Goal: Task Accomplishment & Management: Manage account settings

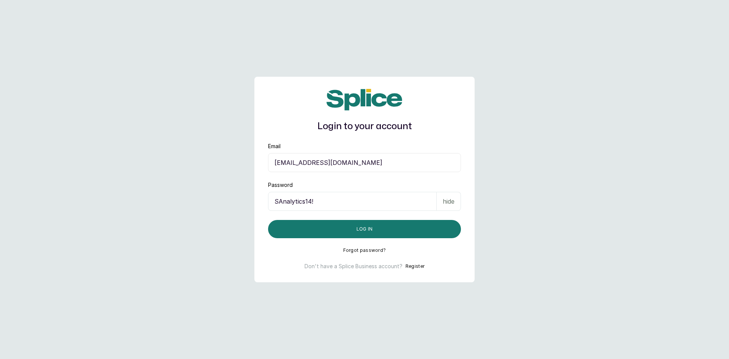
click at [452, 200] on p "hide" at bounding box center [449, 201] width 12 height 9
click at [452, 200] on p "show" at bounding box center [448, 201] width 16 height 9
click at [365, 228] on button "Log in" at bounding box center [364, 229] width 193 height 18
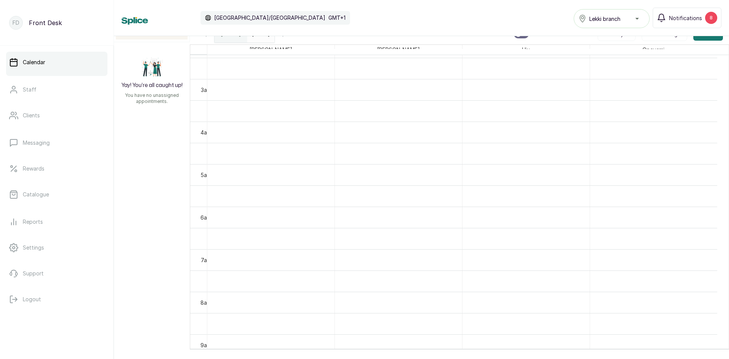
click at [259, 39] on div "[DATE]" at bounding box center [260, 33] width 27 height 17
click at [233, 36] on span "[DATE]" at bounding box center [231, 33] width 21 height 9
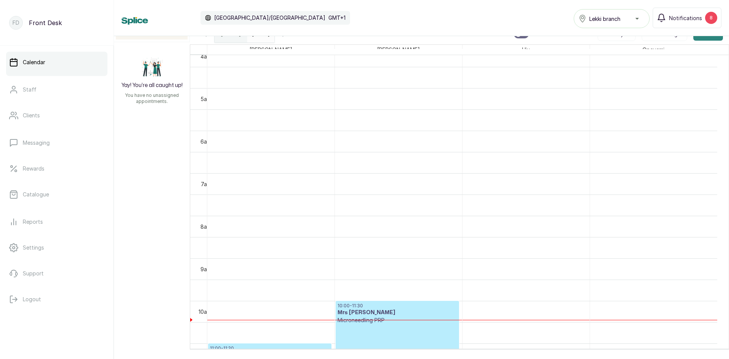
click at [700, 36] on span "Add" at bounding box center [705, 34] width 11 height 8
click at [679, 53] on span "Add Appointment" at bounding box center [680, 54] width 73 height 9
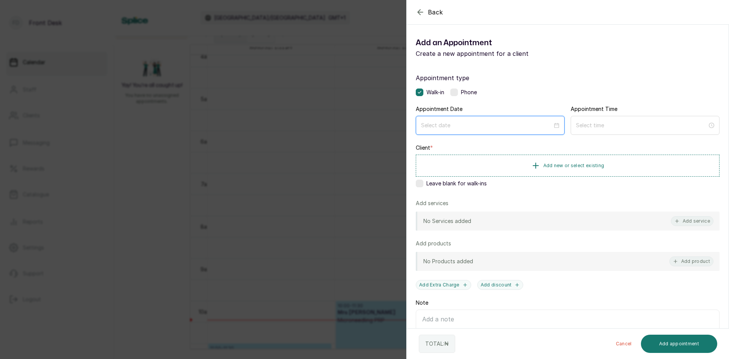
click at [530, 122] on input at bounding box center [486, 125] width 131 height 8
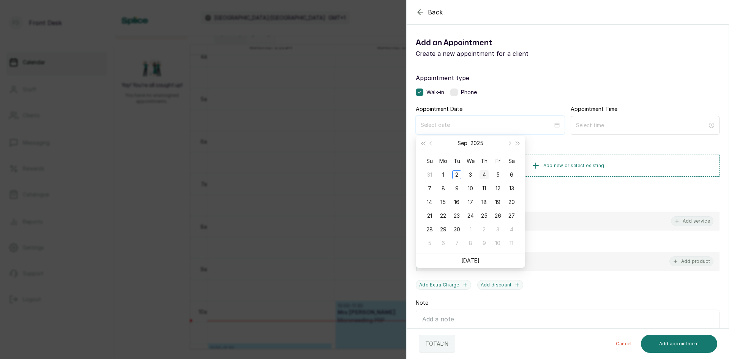
type input "[DATE]"
click at [485, 173] on div "4" at bounding box center [484, 174] width 9 height 9
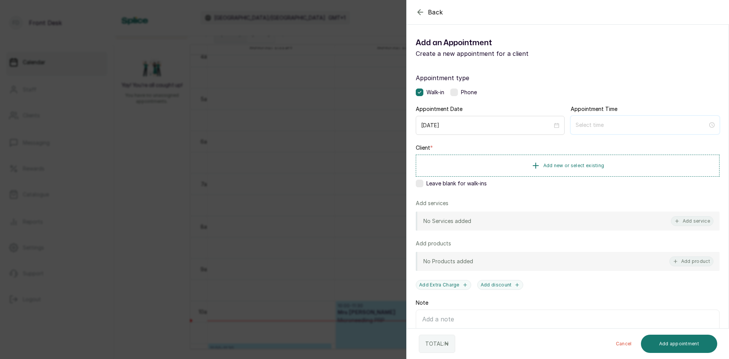
click at [581, 124] on input at bounding box center [642, 125] width 132 height 8
type input "1:00 am"
click at [578, 188] on div "04" at bounding box center [579, 186] width 18 height 11
click at [623, 153] on div "PM" at bounding box center [622, 154] width 18 height 11
type input "4:00 pm"
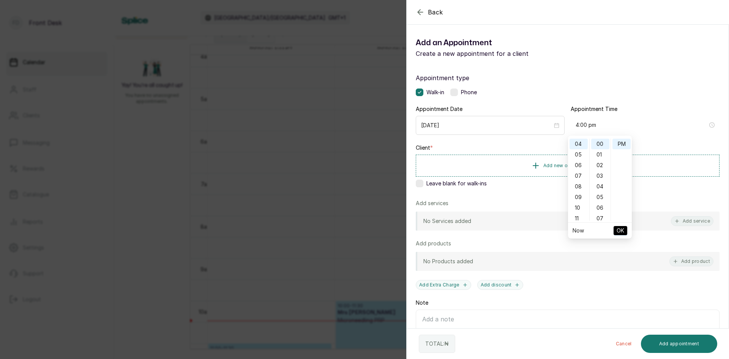
click at [620, 231] on span "OK" at bounding box center [621, 230] width 8 height 14
click at [577, 166] on span "Add new or select existing" at bounding box center [574, 165] width 61 height 6
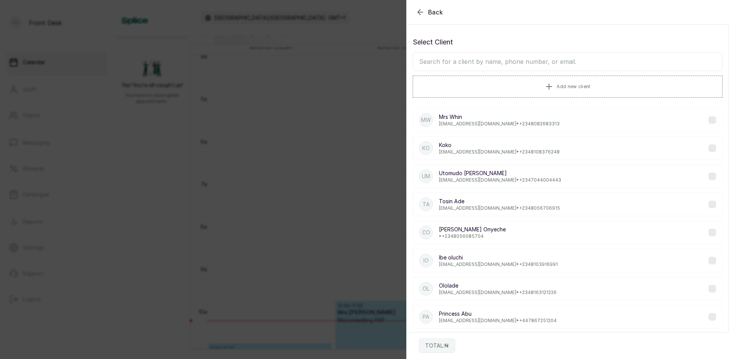
click at [572, 60] on input "text" at bounding box center [568, 61] width 310 height 19
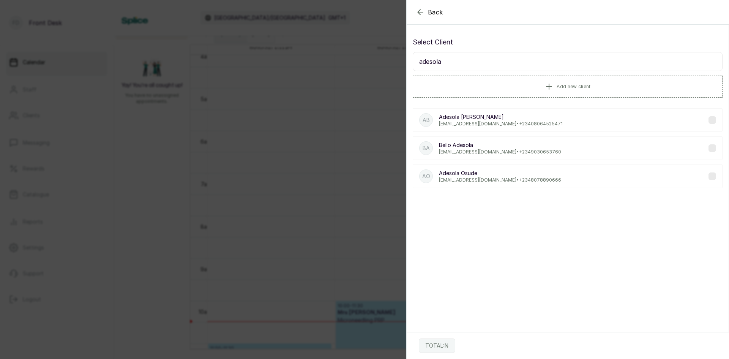
type input "adesola"
click at [476, 120] on p "[PERSON_NAME]" at bounding box center [501, 117] width 124 height 8
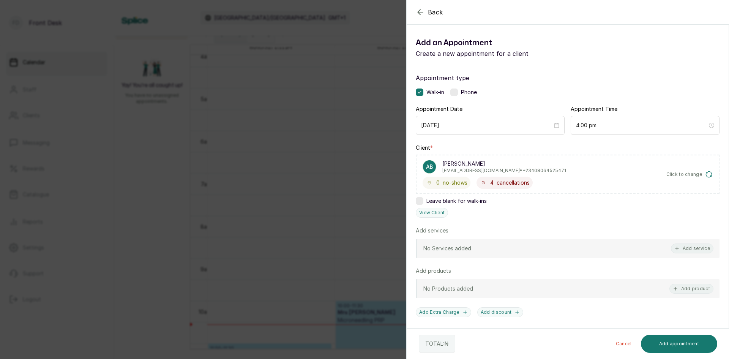
click at [581, 248] on div "No Services added Add service" at bounding box center [568, 248] width 304 height 19
click at [551, 244] on div "No Services added Add service" at bounding box center [568, 248] width 304 height 19
click at [700, 249] on button "Add service" at bounding box center [692, 248] width 43 height 10
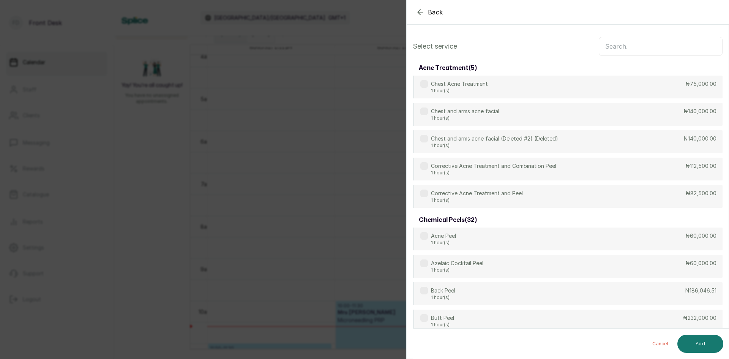
click at [629, 45] on input "text" at bounding box center [661, 46] width 124 height 19
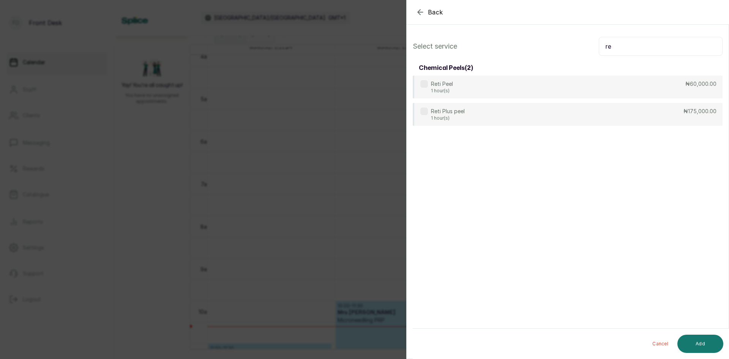
type input "r"
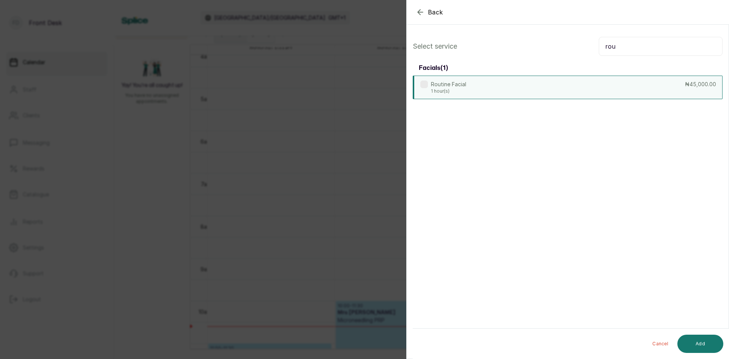
type input "rou"
click at [517, 85] on div "Routine Facial 1 hour(s) ₦45,000.00" at bounding box center [568, 88] width 310 height 24
click at [693, 348] on button "Add" at bounding box center [701, 344] width 46 height 18
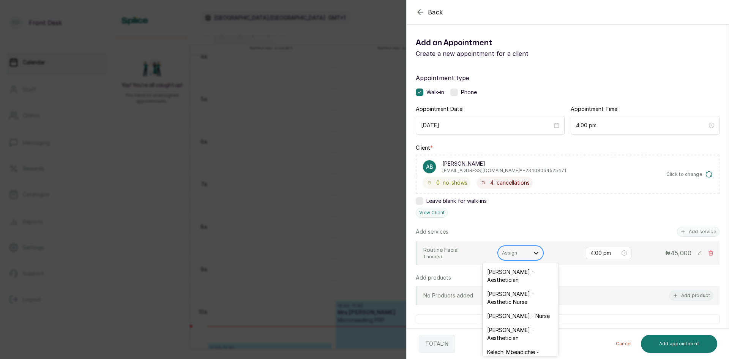
click at [531, 248] on div at bounding box center [537, 253] width 14 height 14
click at [517, 349] on div "[PERSON_NAME] - Aesthetician" at bounding box center [521, 343] width 76 height 22
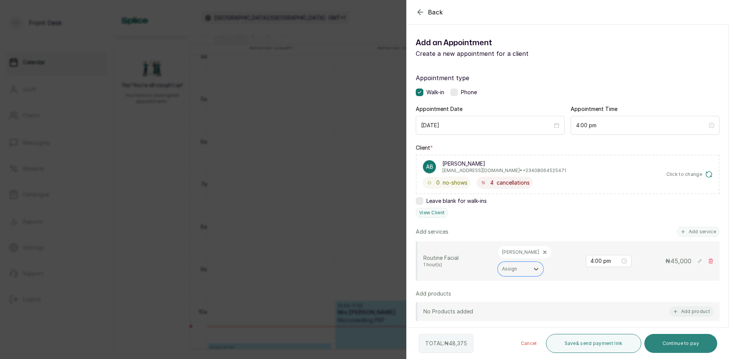
click at [673, 343] on button "Continue to pay" at bounding box center [681, 343] width 73 height 19
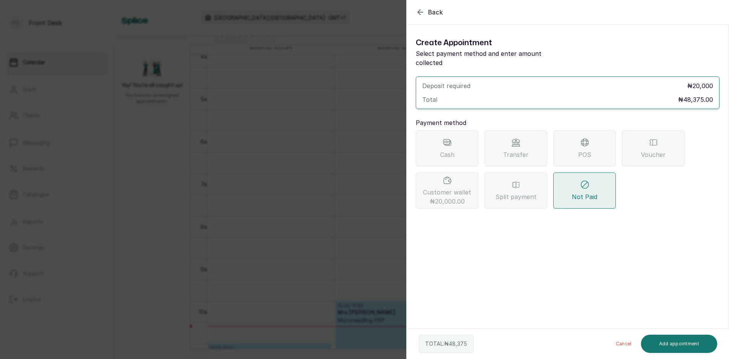
click at [527, 132] on div "Transfer" at bounding box center [516, 148] width 63 height 36
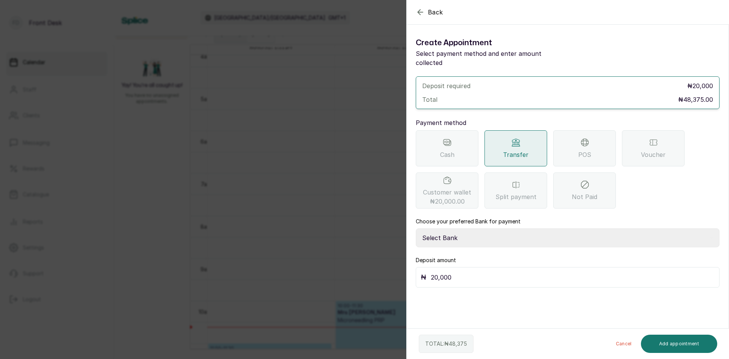
click at [509, 228] on select "Select Bank [PERSON_NAME] Fairmoney Microfinance Bank SKN ANALYTICS MED AESTH. …" at bounding box center [568, 237] width 304 height 19
select select "43272bc0-21c6-4b19-b9fb-c2093b8603c2"
click at [416, 228] on select "Select Bank [PERSON_NAME] Fairmoney Microfinance Bank SKN ANALYTICS MED AESTH. …" at bounding box center [568, 237] width 304 height 19
click at [508, 272] on input "20,000" at bounding box center [573, 277] width 284 height 11
click at [650, 345] on button "Add appointment" at bounding box center [679, 344] width 77 height 18
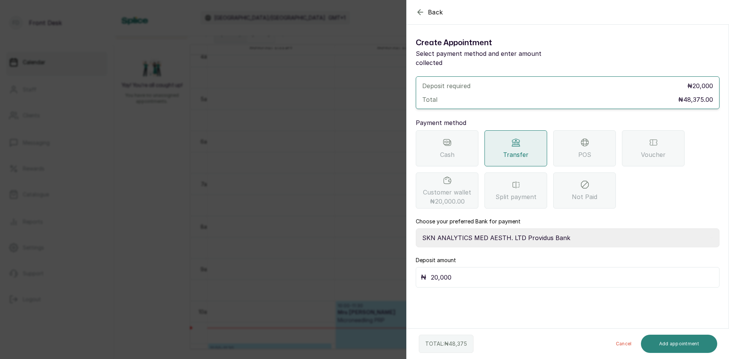
click at [656, 345] on button "Add appointment" at bounding box center [679, 344] width 77 height 18
click at [355, 133] on div "Back Add Appointment Create Appointment Select payment method and enter amount …" at bounding box center [364, 179] width 729 height 359
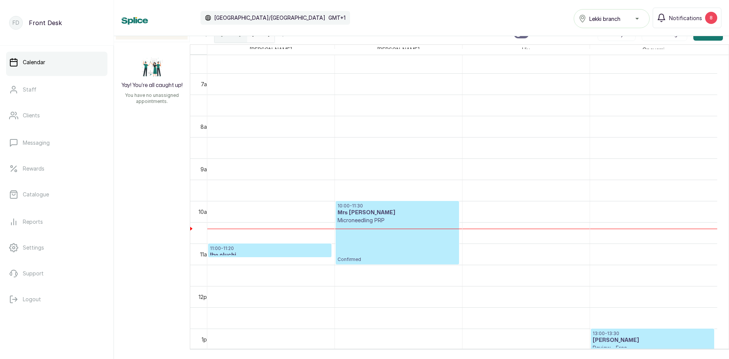
scroll to position [294, 0]
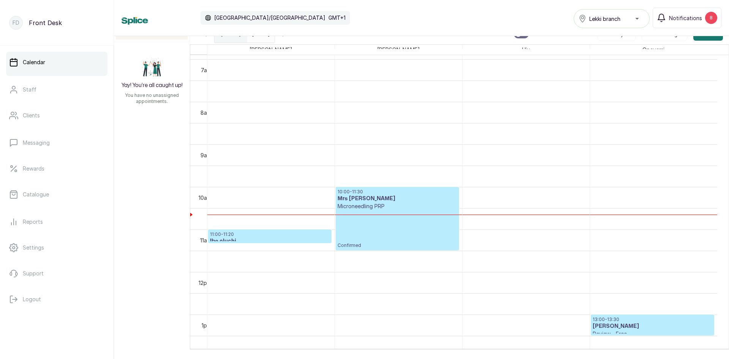
click at [302, 236] on p "11:00 - 11:20" at bounding box center [270, 234] width 120 height 6
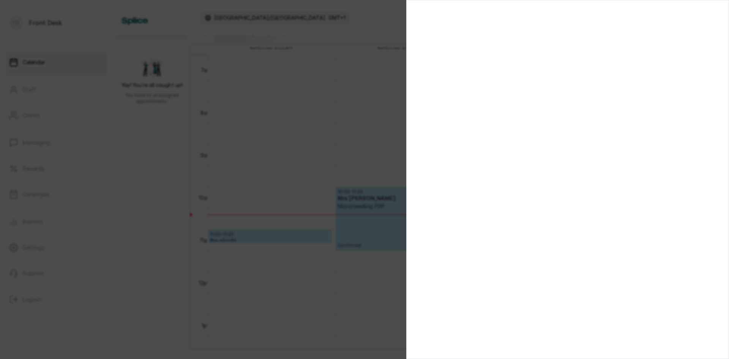
click at [114, 188] on div at bounding box center [364, 179] width 729 height 359
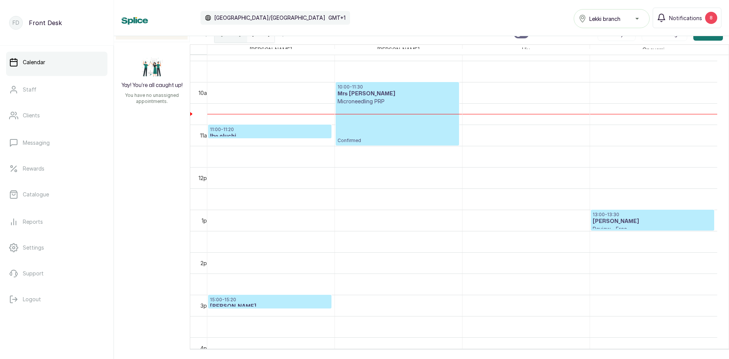
scroll to position [370, 0]
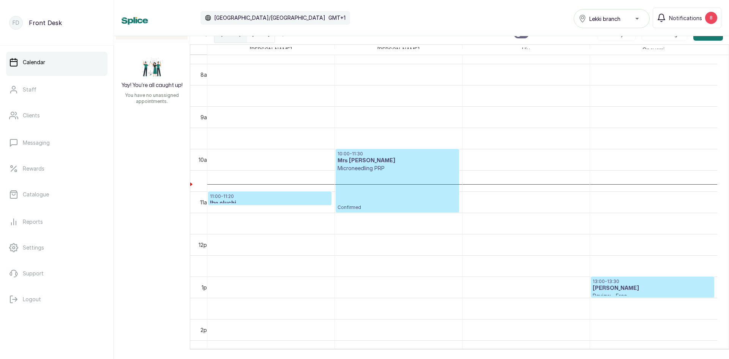
click at [277, 195] on p "11:00 - 11:20" at bounding box center [270, 196] width 120 height 6
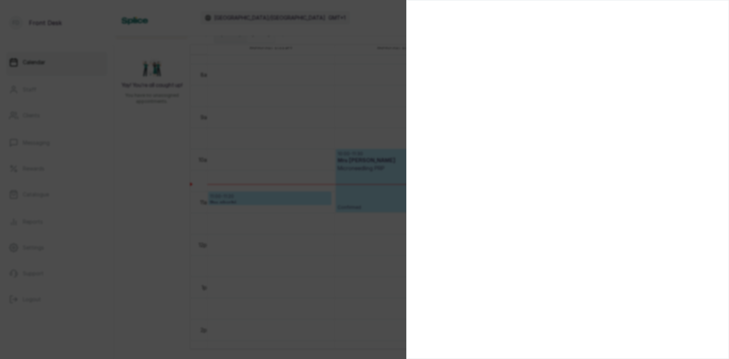
click at [88, 132] on div at bounding box center [364, 179] width 729 height 359
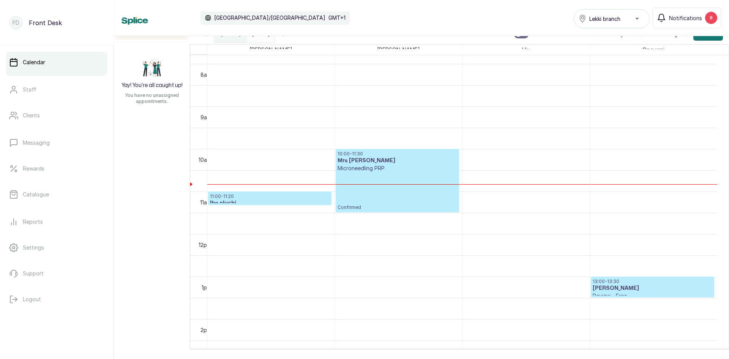
click at [237, 199] on p "11:00 - 11:20" at bounding box center [270, 196] width 120 height 6
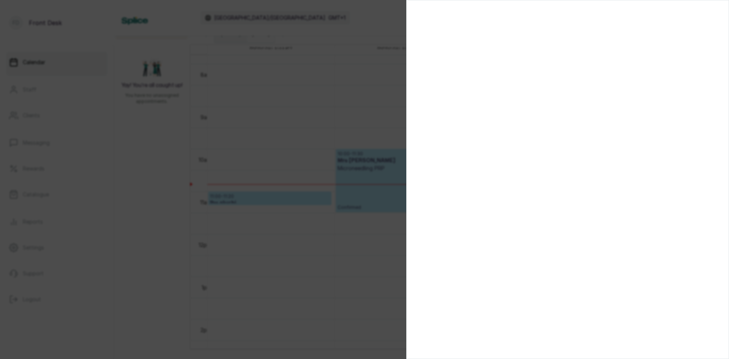
click at [86, 143] on div at bounding box center [364, 179] width 729 height 359
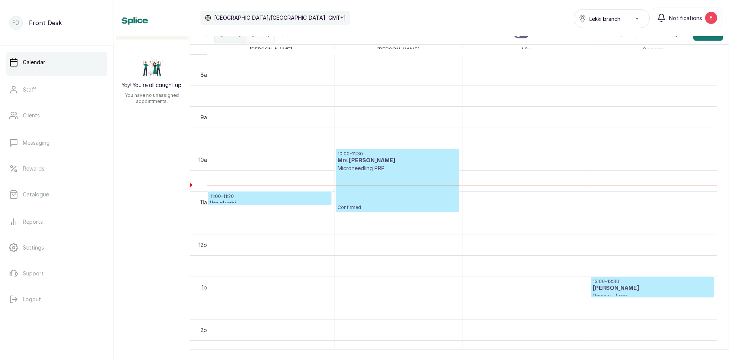
click at [274, 201] on h3 "Ibe oluchi" at bounding box center [270, 203] width 120 height 8
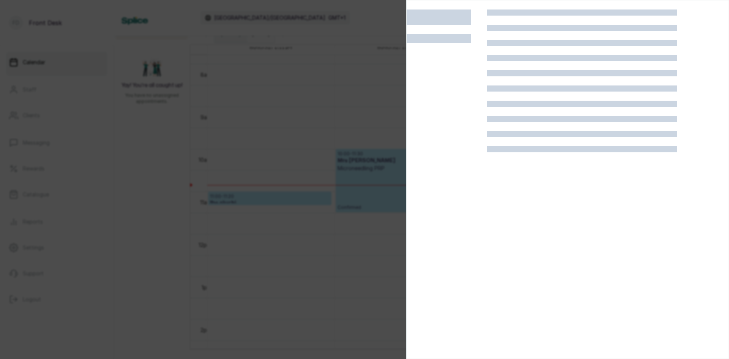
click at [114, 143] on div at bounding box center [364, 179] width 729 height 359
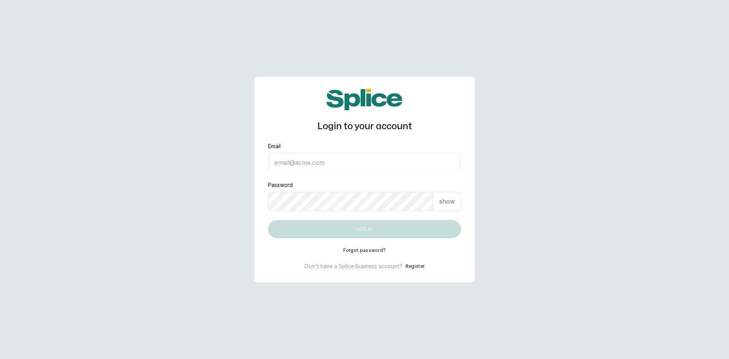
type input "sknanalyticsmedaesthetics@gmail.com"
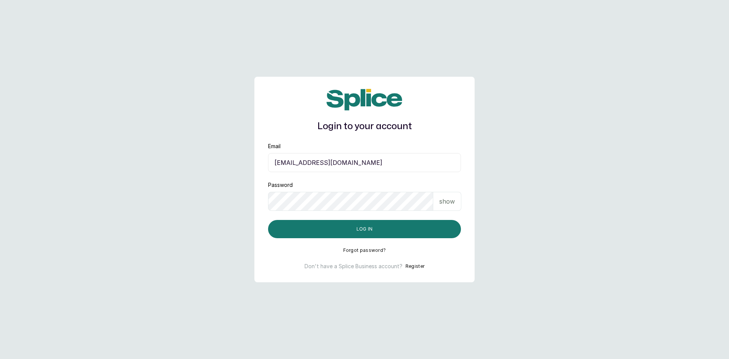
click at [443, 201] on p "show" at bounding box center [448, 201] width 16 height 9
click at [358, 226] on button "Log in" at bounding box center [364, 229] width 193 height 18
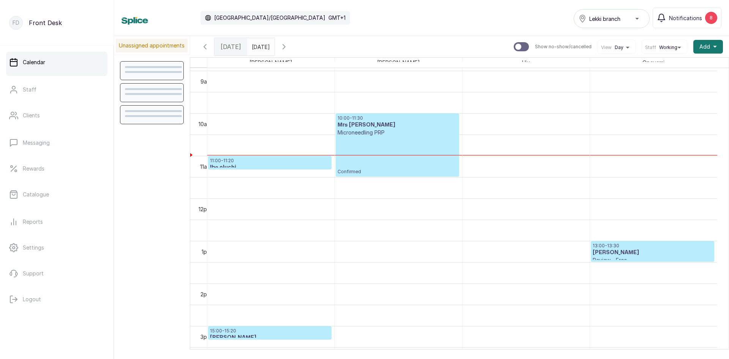
scroll to position [370, 0]
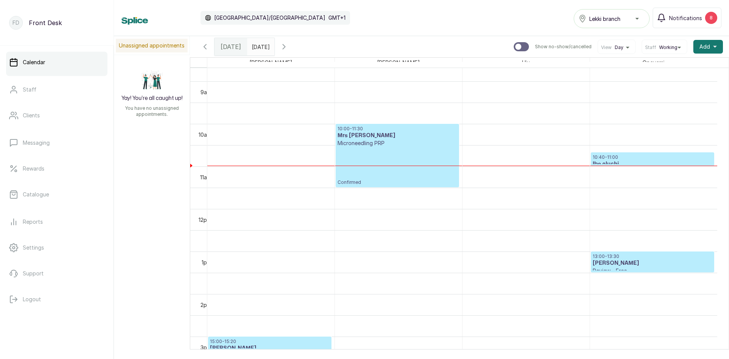
click at [274, 49] on span at bounding box center [267, 44] width 14 height 13
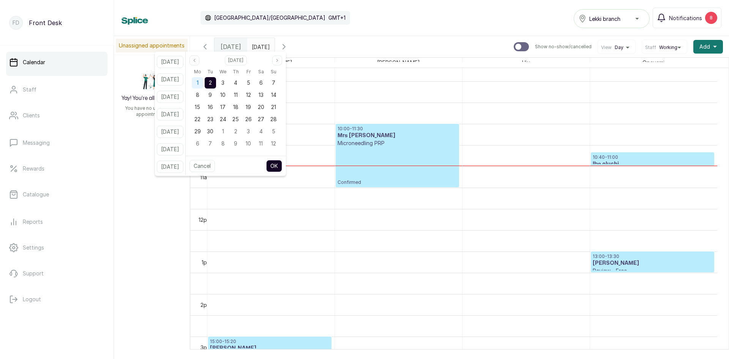
click at [203, 80] on div "1" at bounding box center [197, 82] width 11 height 11
click at [281, 168] on button "OK" at bounding box center [274, 166] width 16 height 12
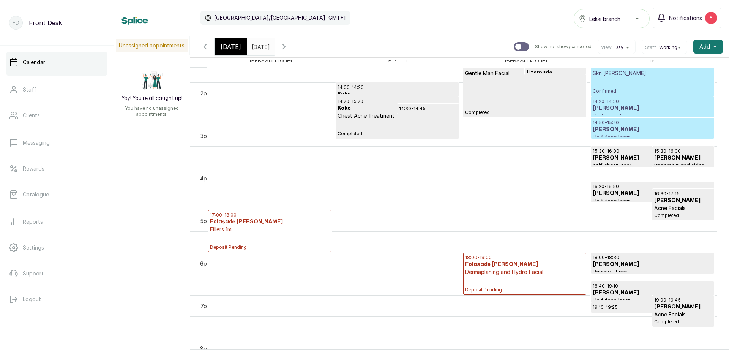
scroll to position [636, 0]
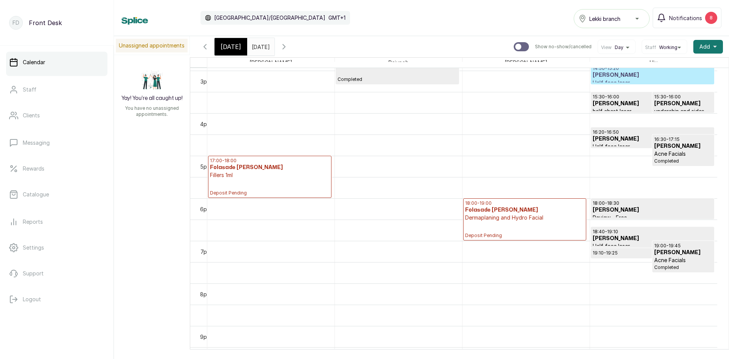
click at [251, 48] on input "01/09/2025" at bounding box center [254, 44] width 12 height 13
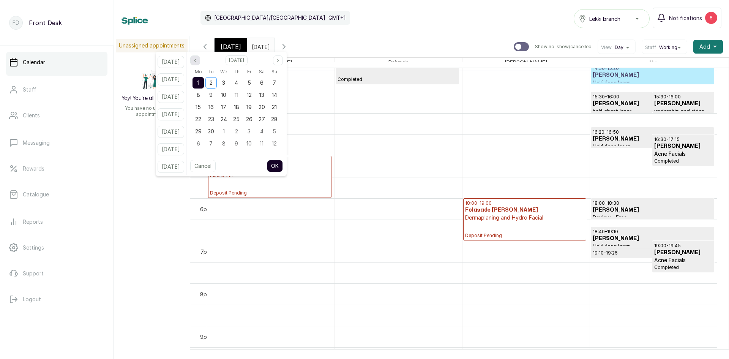
click at [198, 60] on icon "page previous" at bounding box center [195, 60] width 5 height 5
click at [202, 85] on span "28" at bounding box center [198, 82] width 6 height 6
click at [283, 164] on button "OK" at bounding box center [275, 166] width 16 height 12
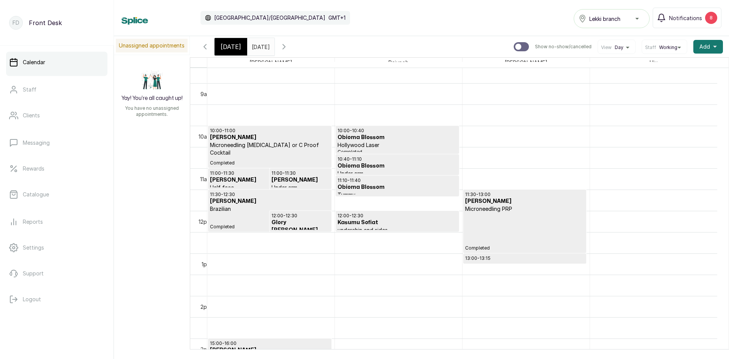
scroll to position [408, 0]
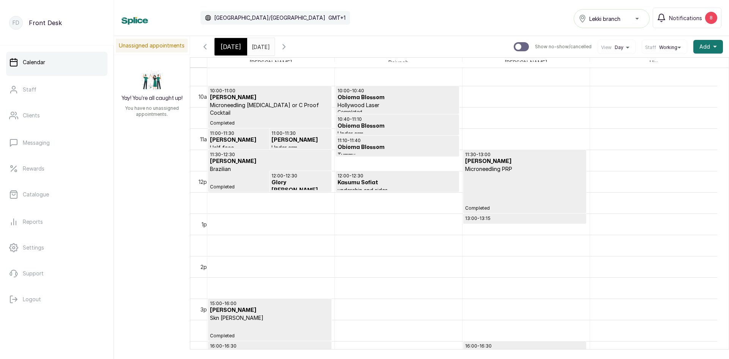
click at [251, 47] on input "28/07/2025" at bounding box center [254, 44] width 12 height 13
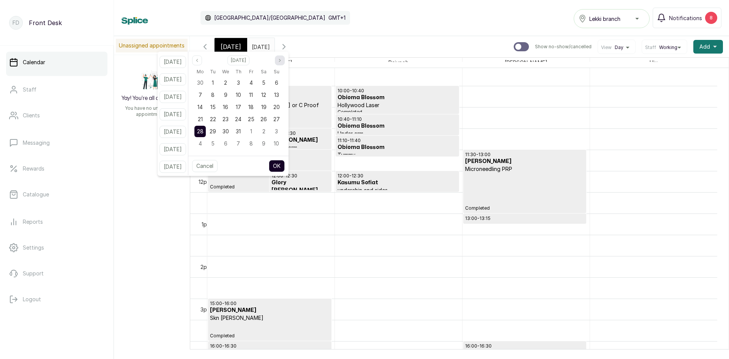
click at [281, 59] on icon "page next" at bounding box center [280, 60] width 2 height 3
click at [204, 133] on span "25" at bounding box center [200, 131] width 6 height 6
click at [281, 166] on button "OK" at bounding box center [277, 166] width 16 height 12
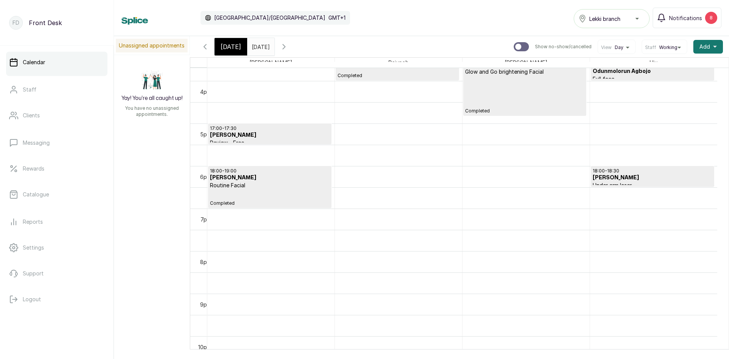
scroll to position [711, 0]
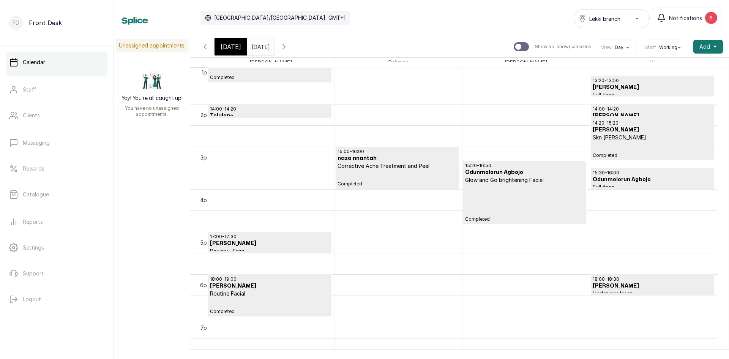
click at [260, 49] on input "25/08/2025" at bounding box center [254, 44] width 12 height 13
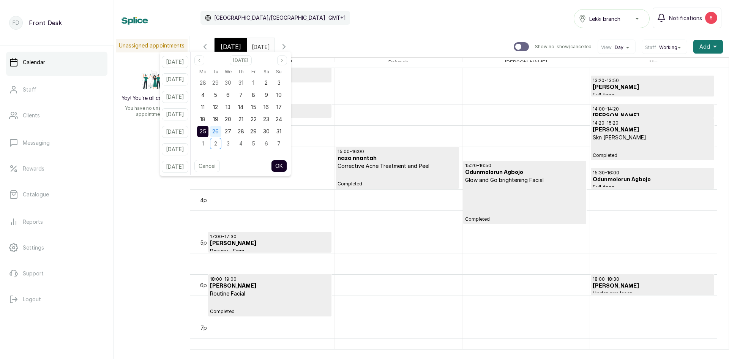
click at [219, 130] on span "26" at bounding box center [215, 131] width 6 height 6
click at [287, 163] on button "OK" at bounding box center [279, 166] width 16 height 12
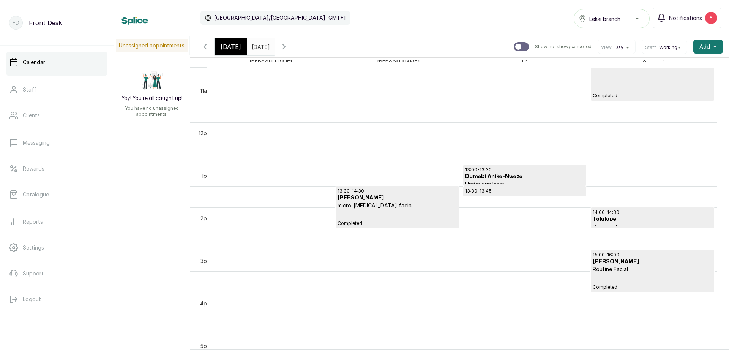
scroll to position [483, 0]
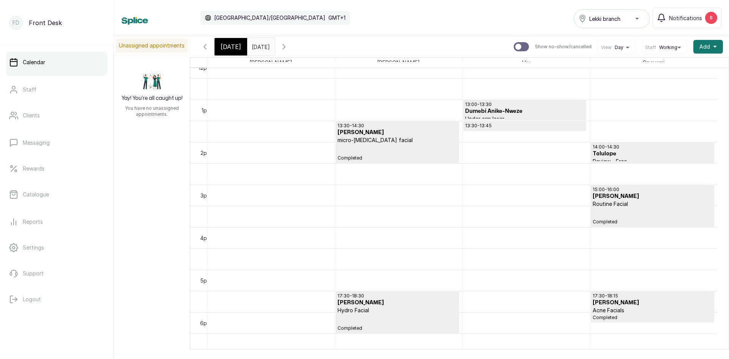
click at [259, 47] on input "26/08/2025" at bounding box center [254, 44] width 12 height 13
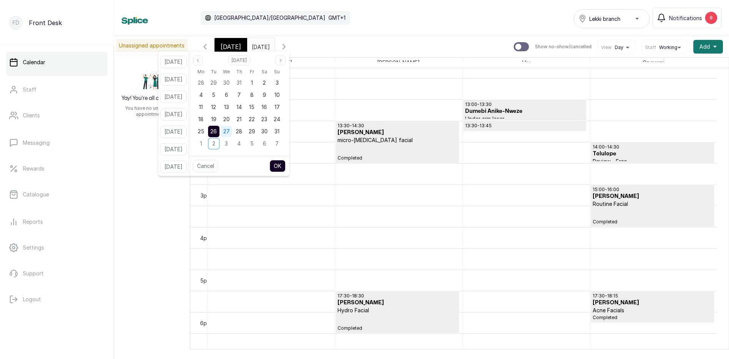
click at [230, 130] on span "27" at bounding box center [226, 131] width 6 height 6
click at [285, 167] on button "OK" at bounding box center [278, 166] width 16 height 12
type input "27/08/2025"
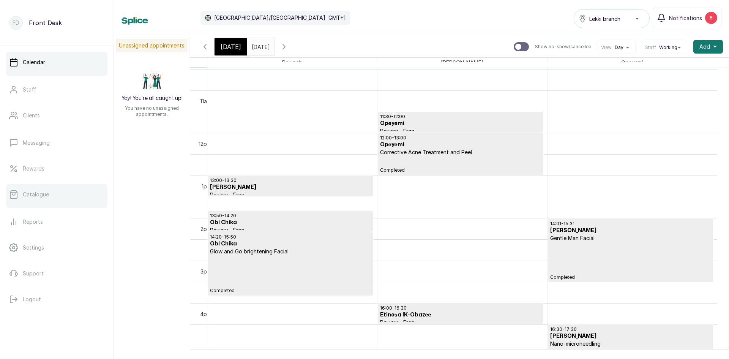
click at [27, 198] on p "Catalogue" at bounding box center [36, 195] width 26 height 8
